Goal: Task Accomplishment & Management: Use online tool/utility

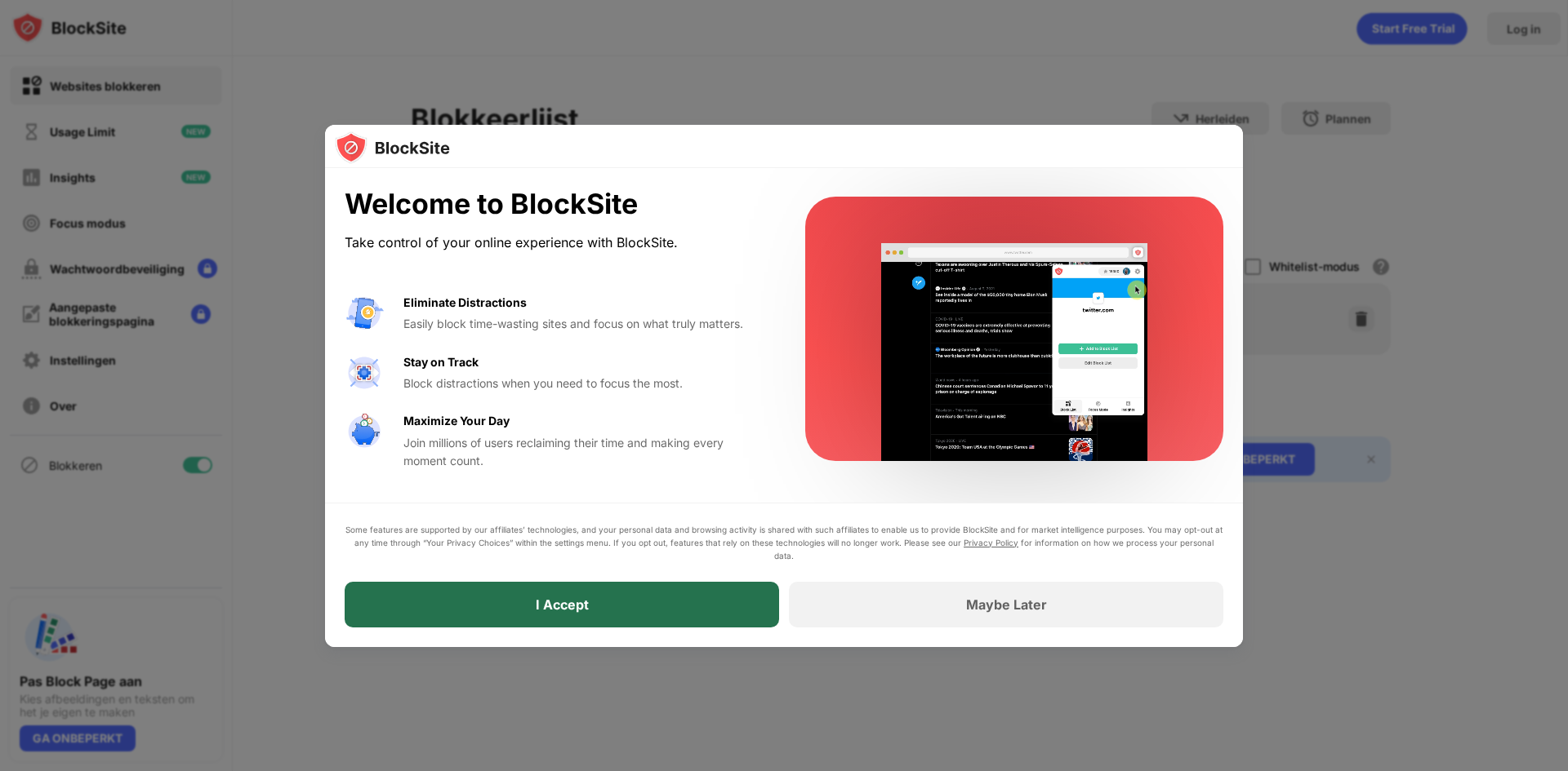
click at [629, 602] on div "I Accept" at bounding box center [561, 604] width 435 height 46
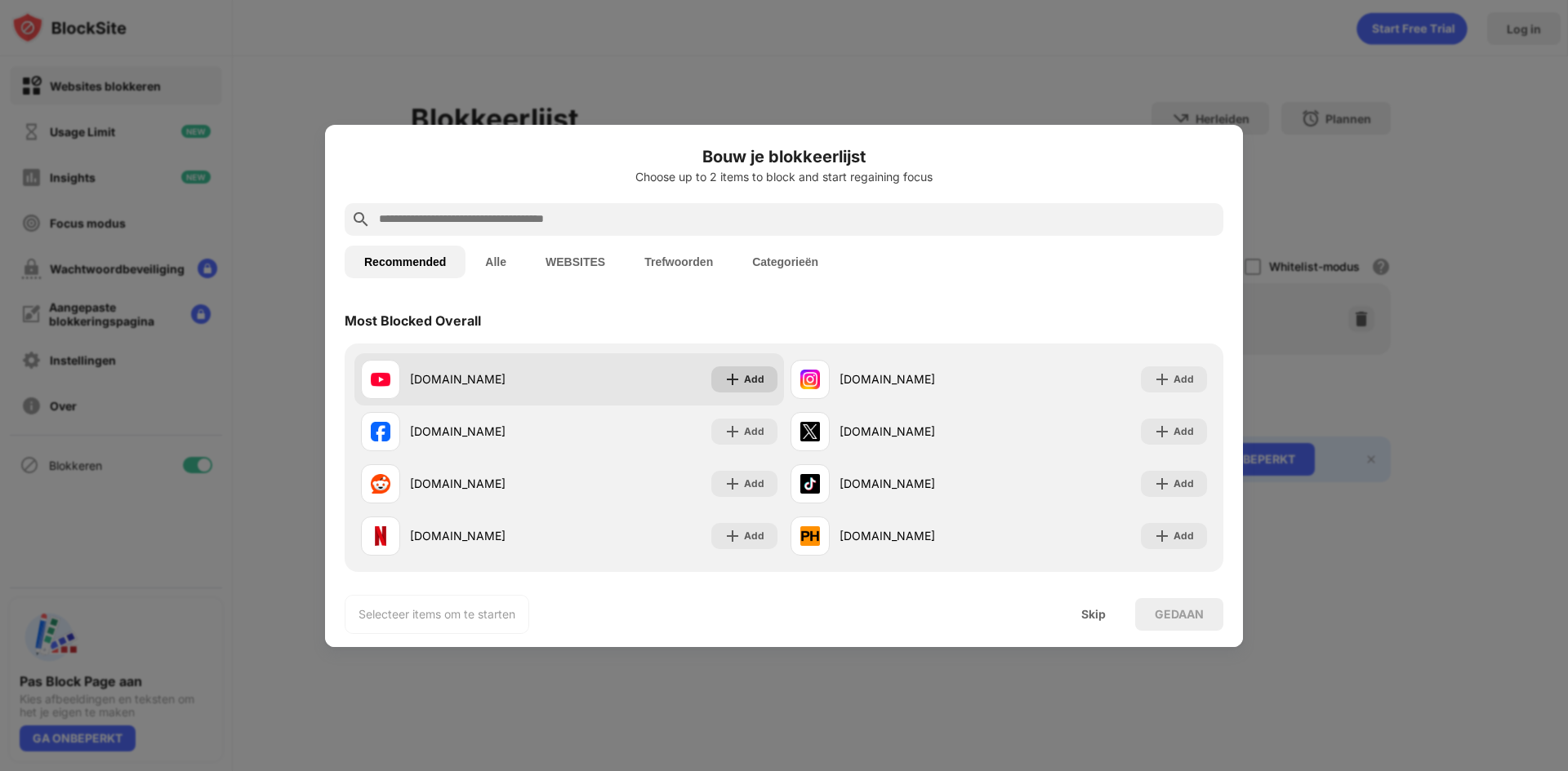
click at [744, 378] on div "Add" at bounding box center [754, 379] width 20 height 17
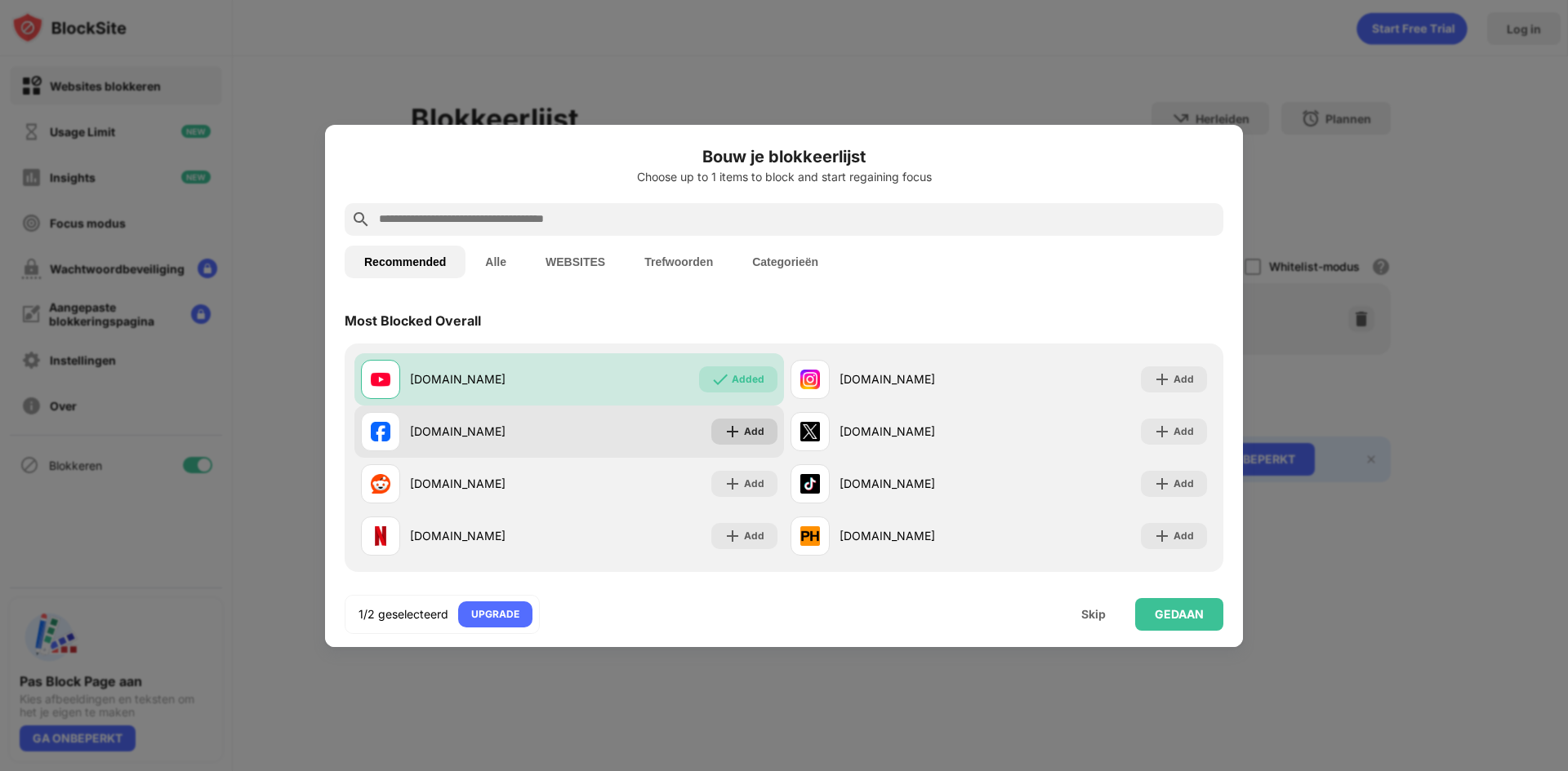
click at [762, 424] on div "Add" at bounding box center [744, 431] width 66 height 26
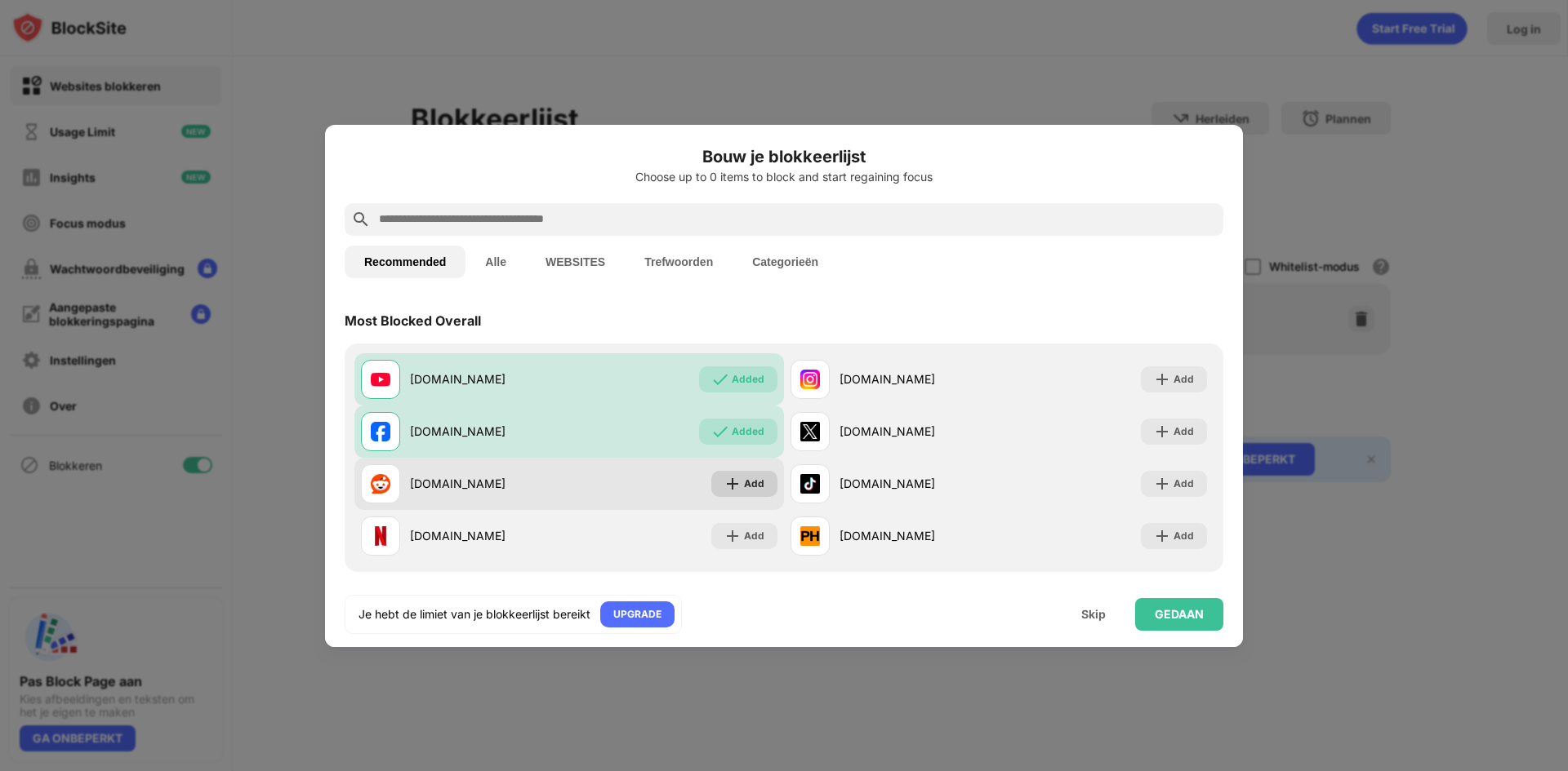
click at [744, 476] on div "Add" at bounding box center [754, 484] width 20 height 17
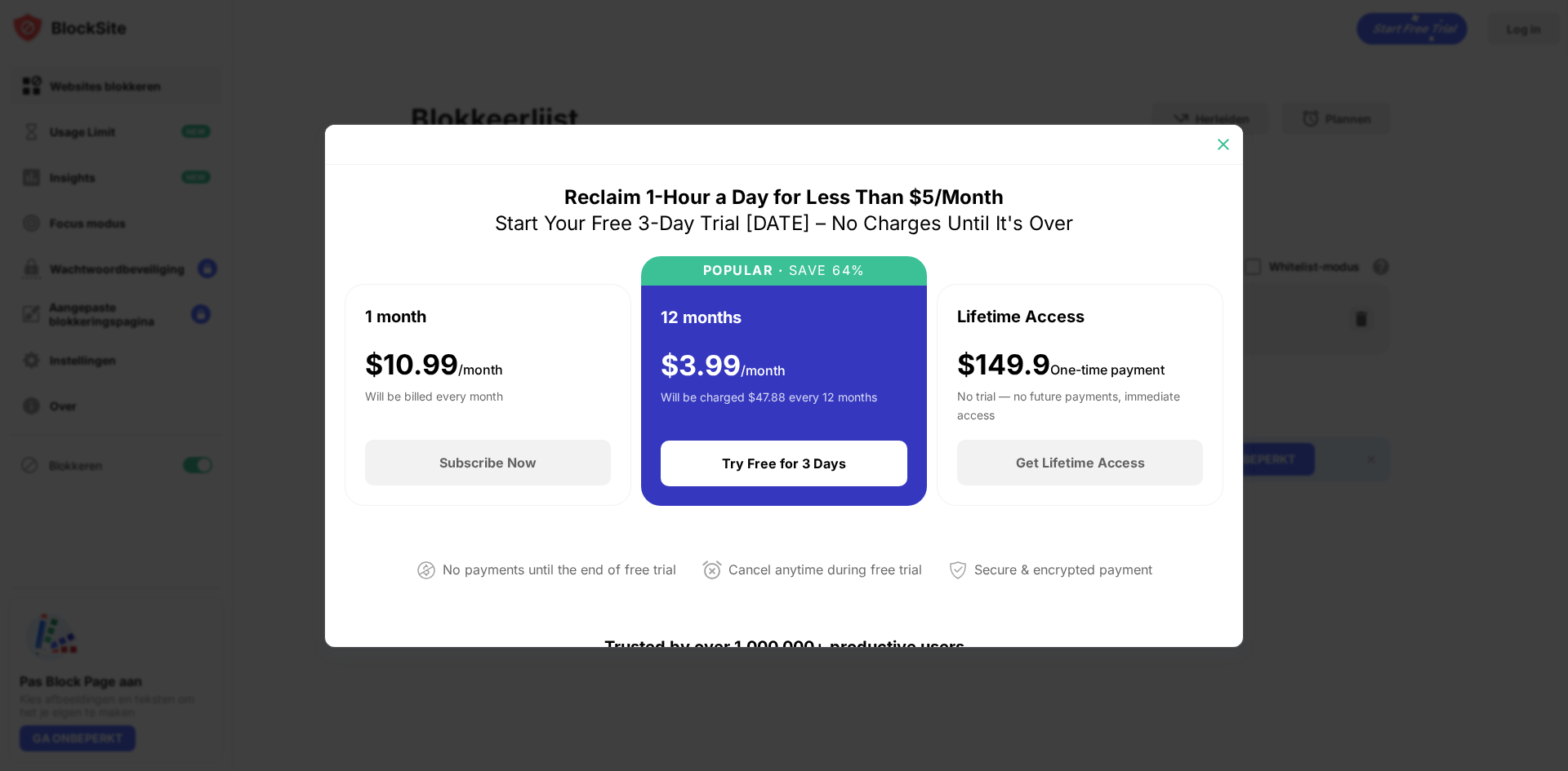
click at [1232, 146] on div at bounding box center [1223, 144] width 26 height 26
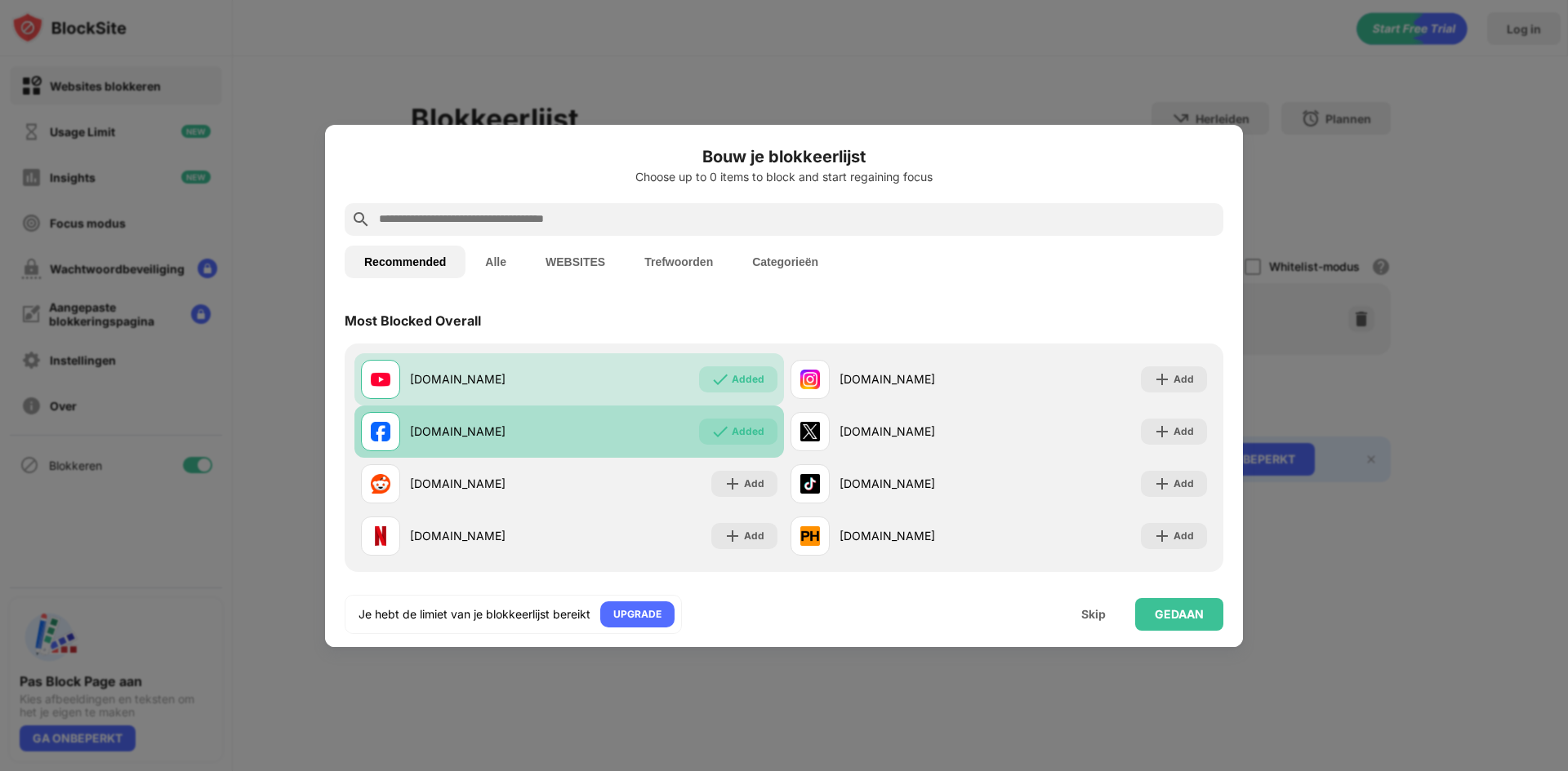
click at [748, 429] on div "Added" at bounding box center [747, 432] width 33 height 17
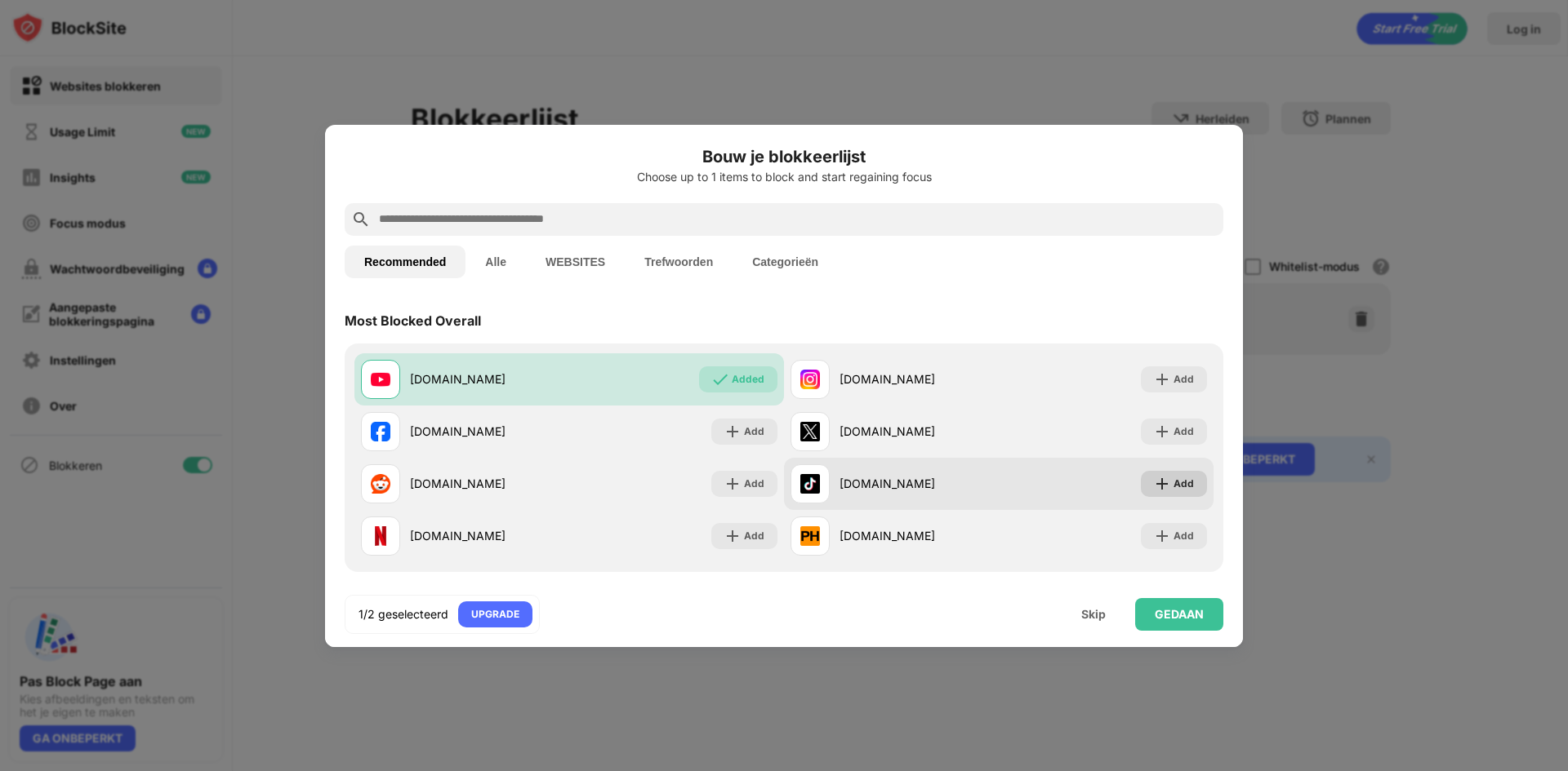
click at [1173, 486] on div "Add" at bounding box center [1184, 484] width 20 height 17
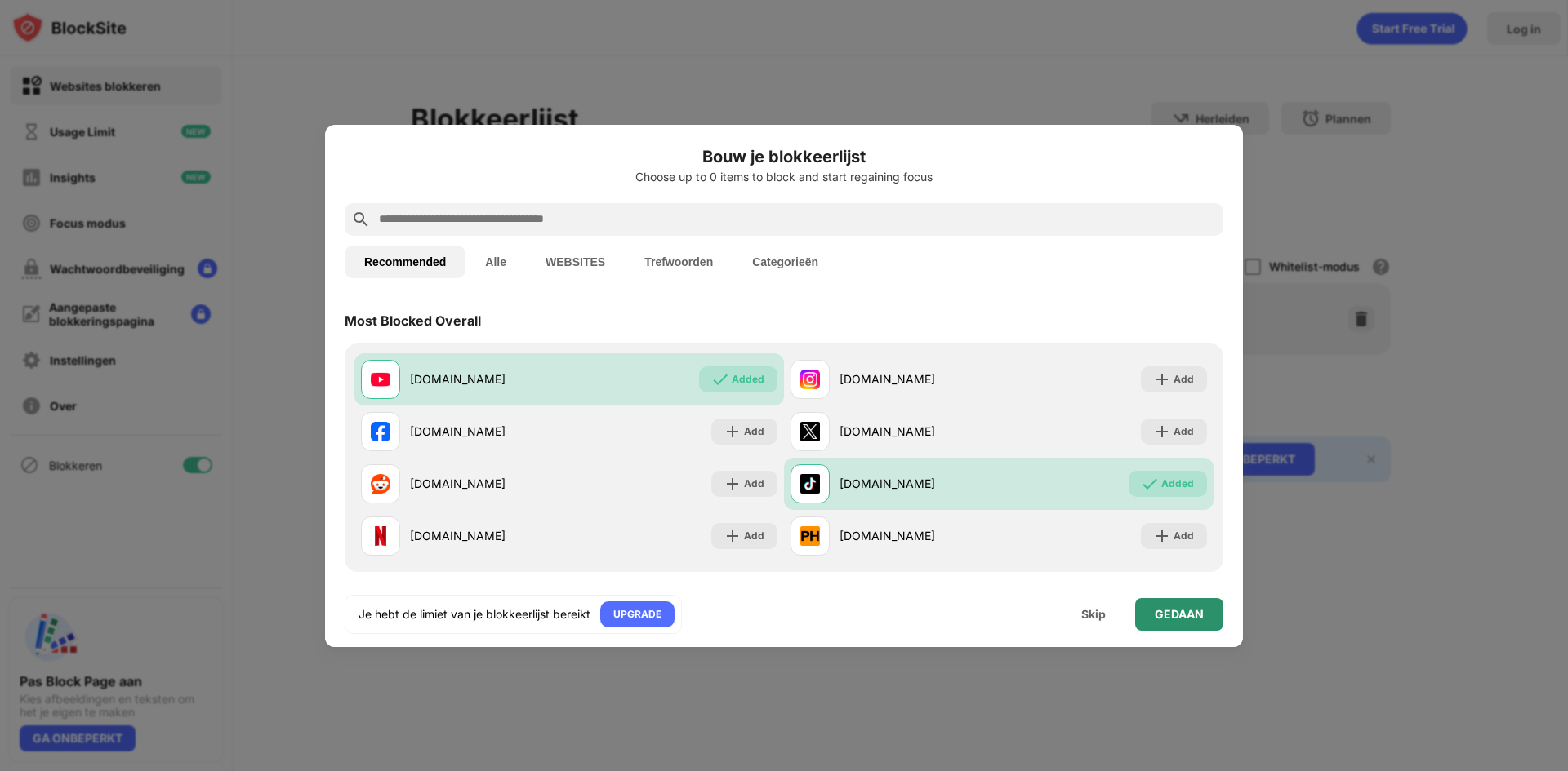
click at [1199, 615] on div "GEDAAN" at bounding box center [1179, 614] width 49 height 13
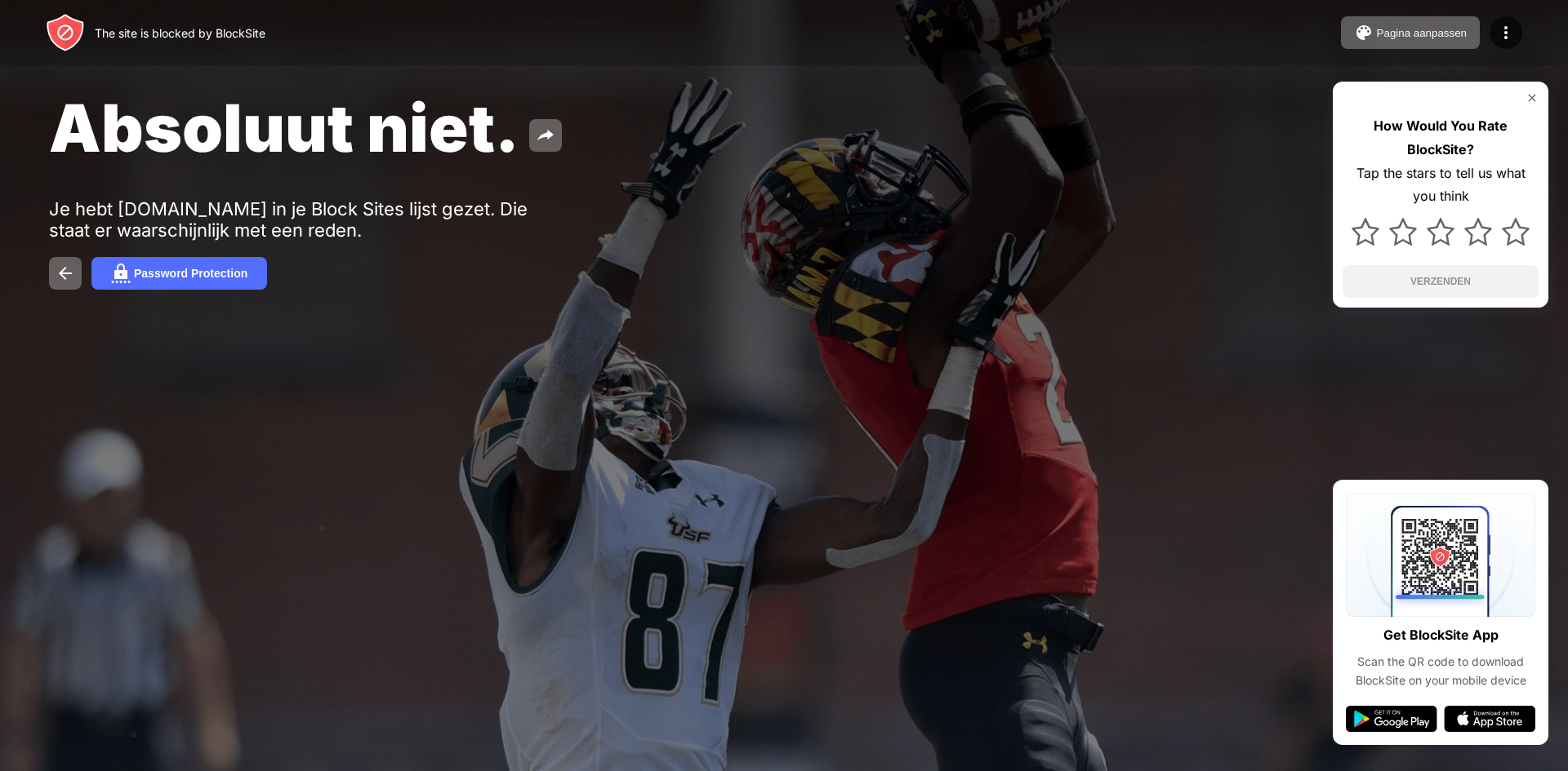
click at [1533, 98] on img at bounding box center [1532, 98] width 13 height 13
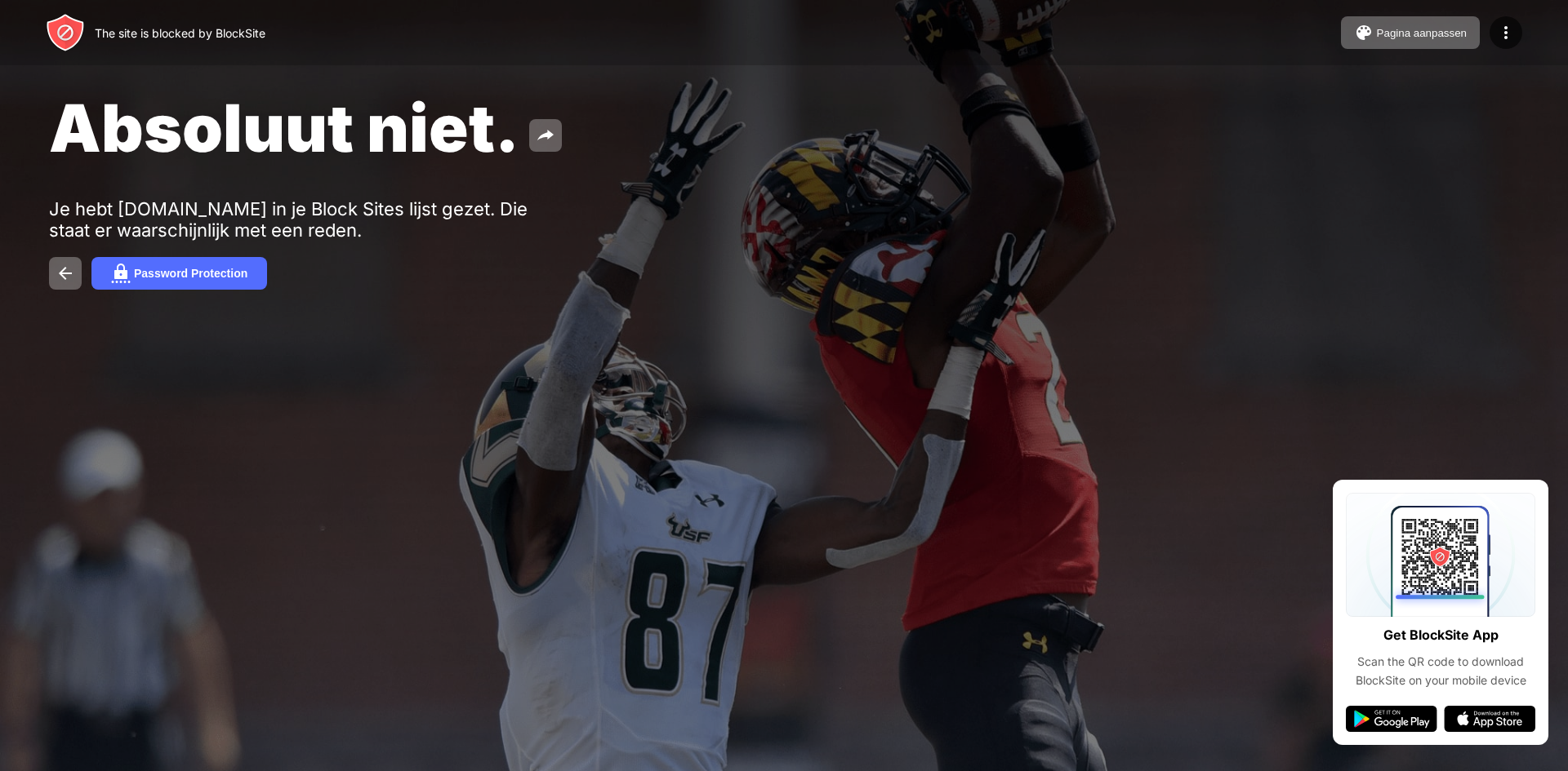
click at [1499, 613] on img at bounding box center [1440, 554] width 189 height 124
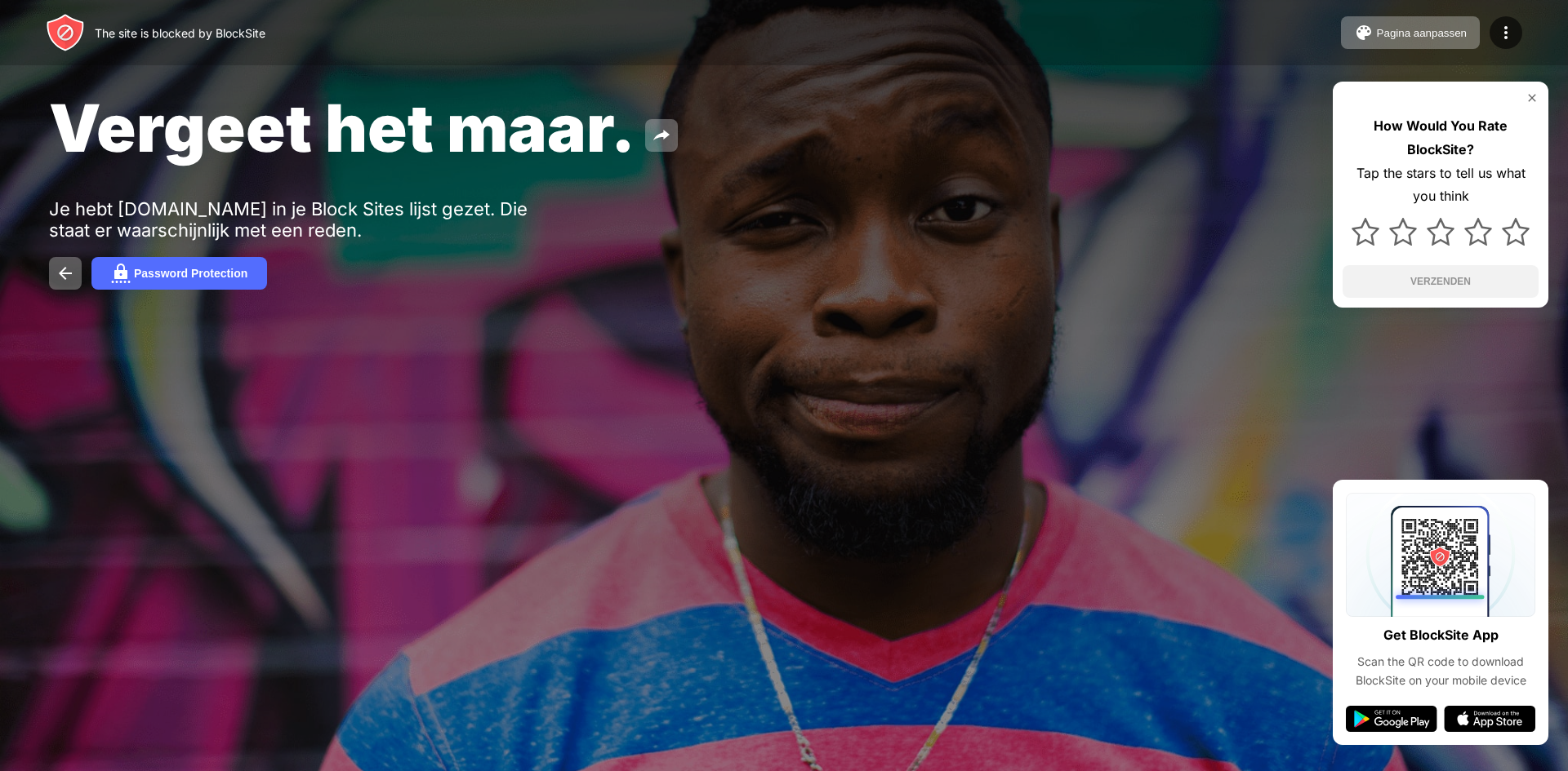
click at [1475, 697] on div at bounding box center [1440, 713] width 189 height 36
click at [1471, 743] on div "Get BlockSite App Scan the QR code to download BlockSite on your mobile device" at bounding box center [1440, 613] width 215 height 265
click at [1384, 703] on div at bounding box center [1440, 713] width 189 height 36
click at [1380, 718] on img at bounding box center [1391, 718] width 92 height 26
